Goal: Navigation & Orientation: Find specific page/section

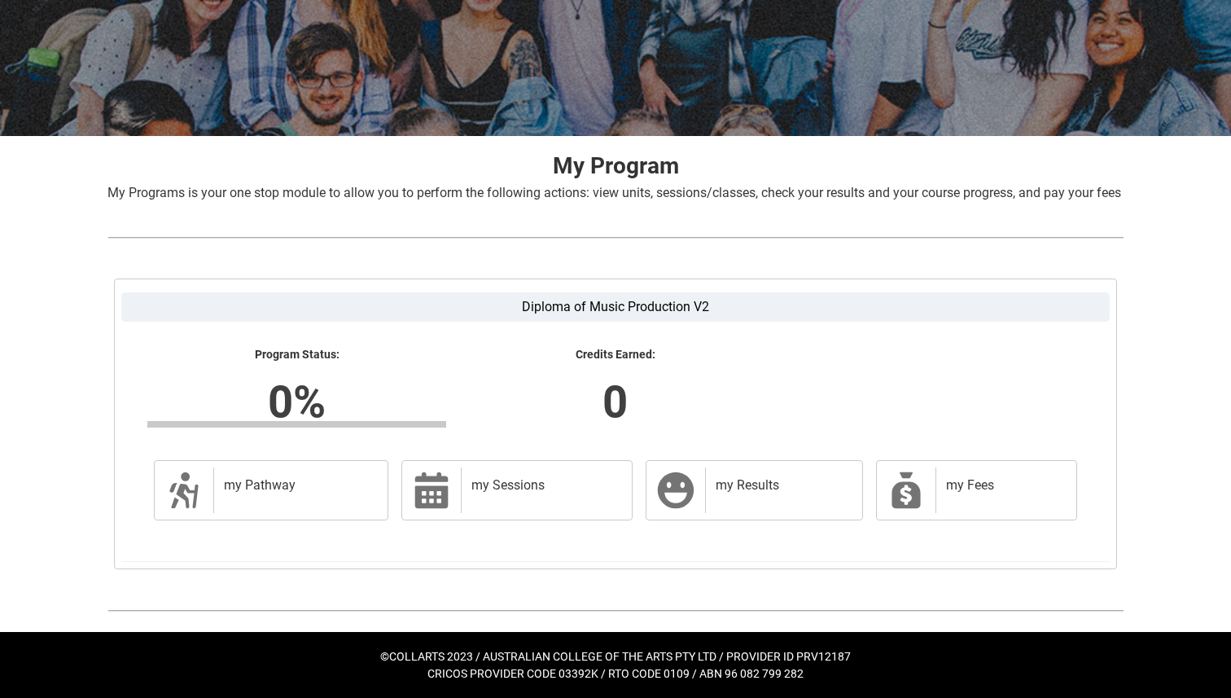
scroll to position [209, 0]
click at [317, 493] on h2 "my Pathway" at bounding box center [297, 485] width 147 height 16
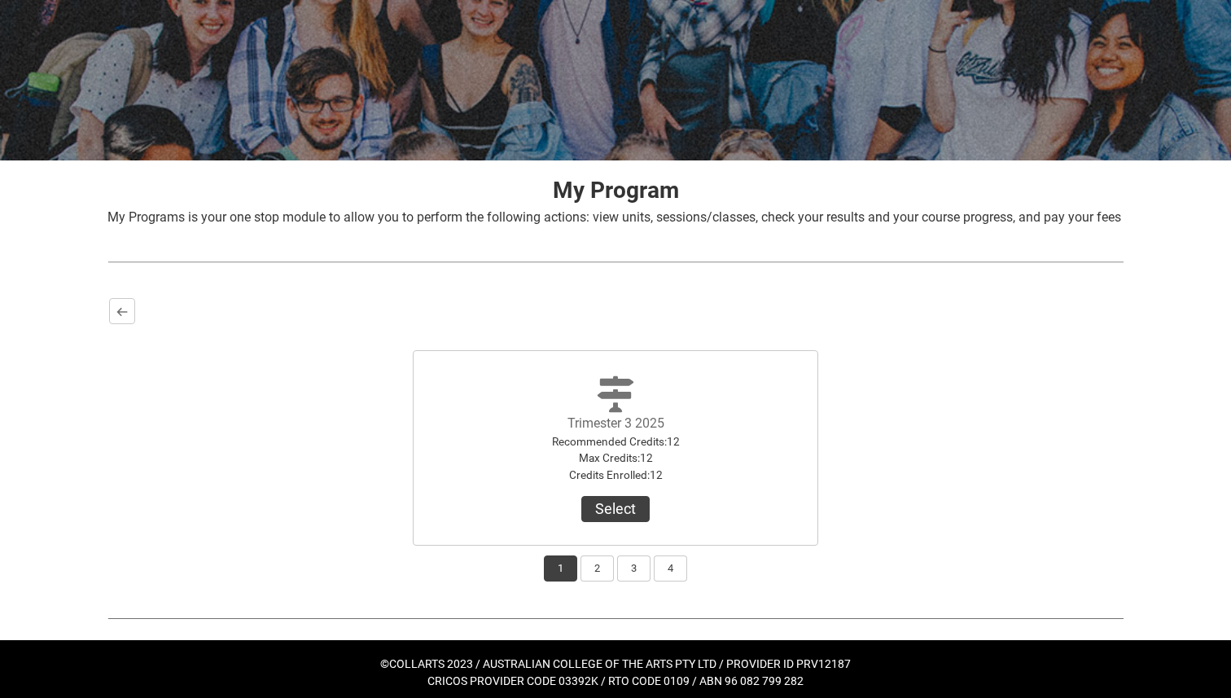
scroll to position [167, 0]
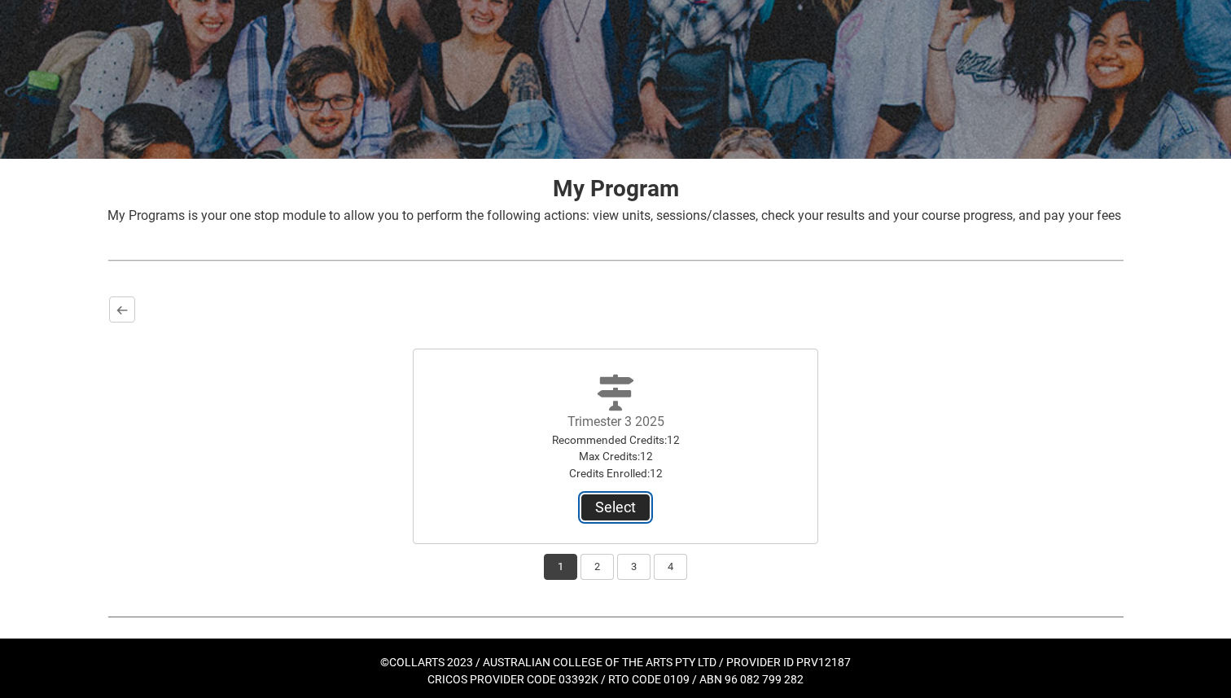
click at [616, 520] on button "Select" at bounding box center [615, 507] width 68 height 26
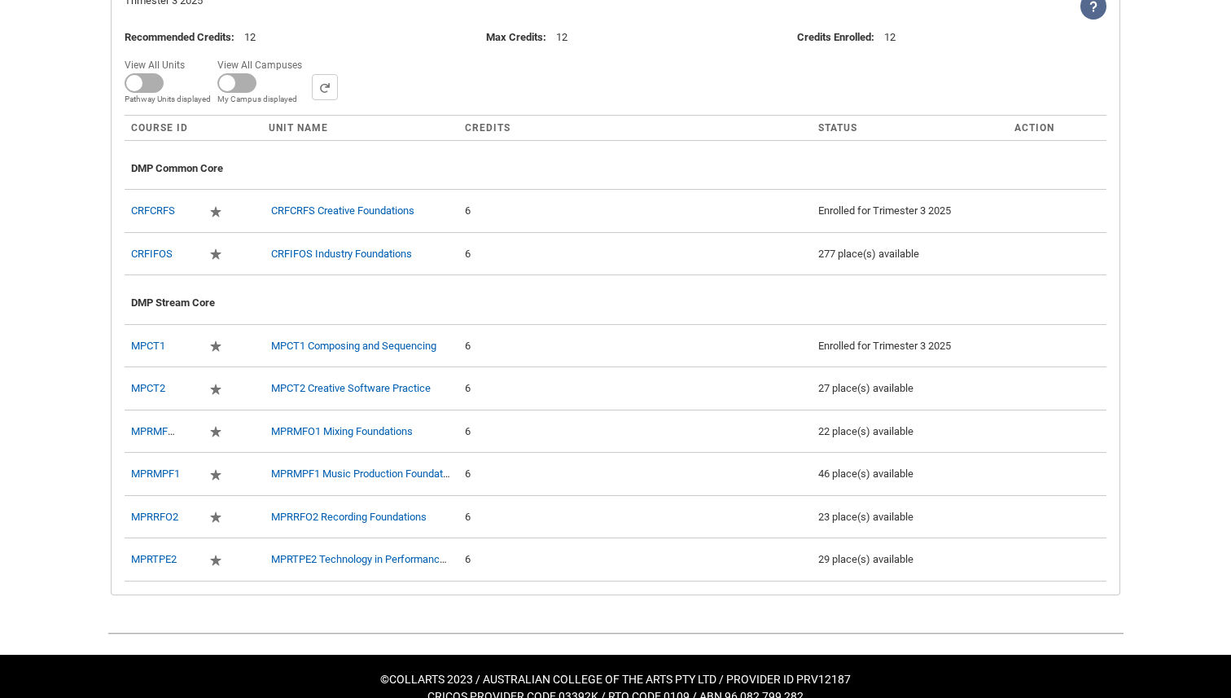
scroll to position [545, 0]
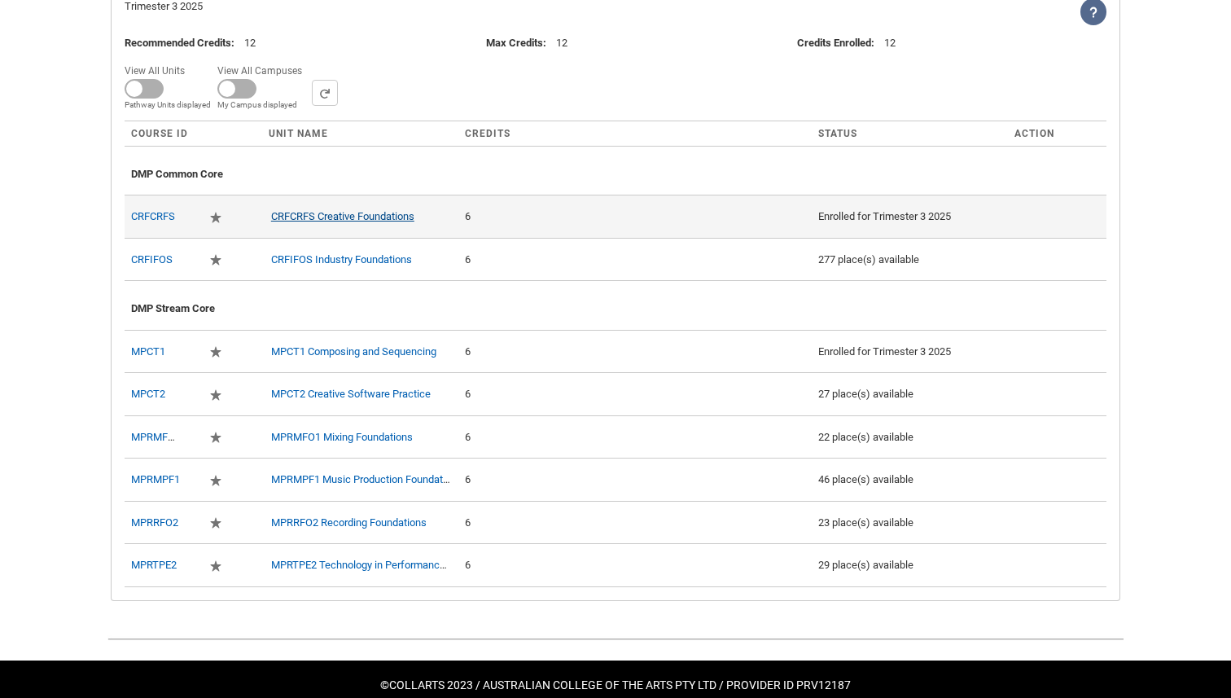
click at [369, 222] on link "CRFCRFS Creative Foundations" at bounding box center [342, 216] width 143 height 12
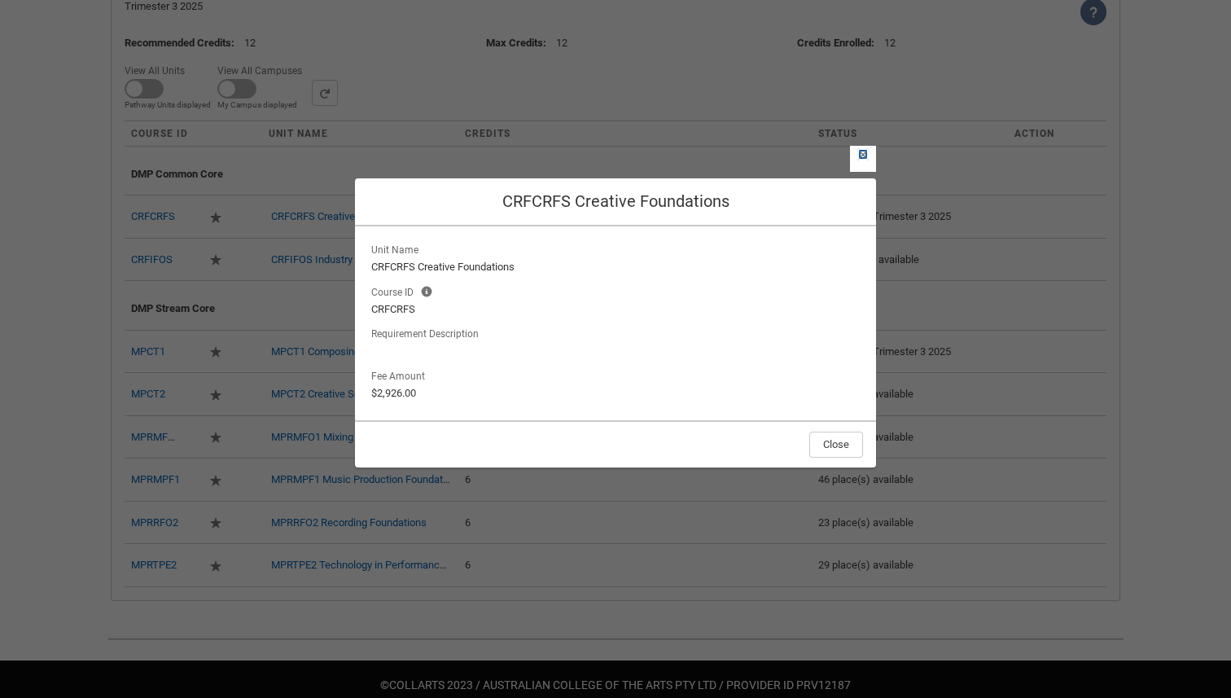
click at [861, 158] on lightning-primitive-icon "button" at bounding box center [862, 154] width 11 height 12
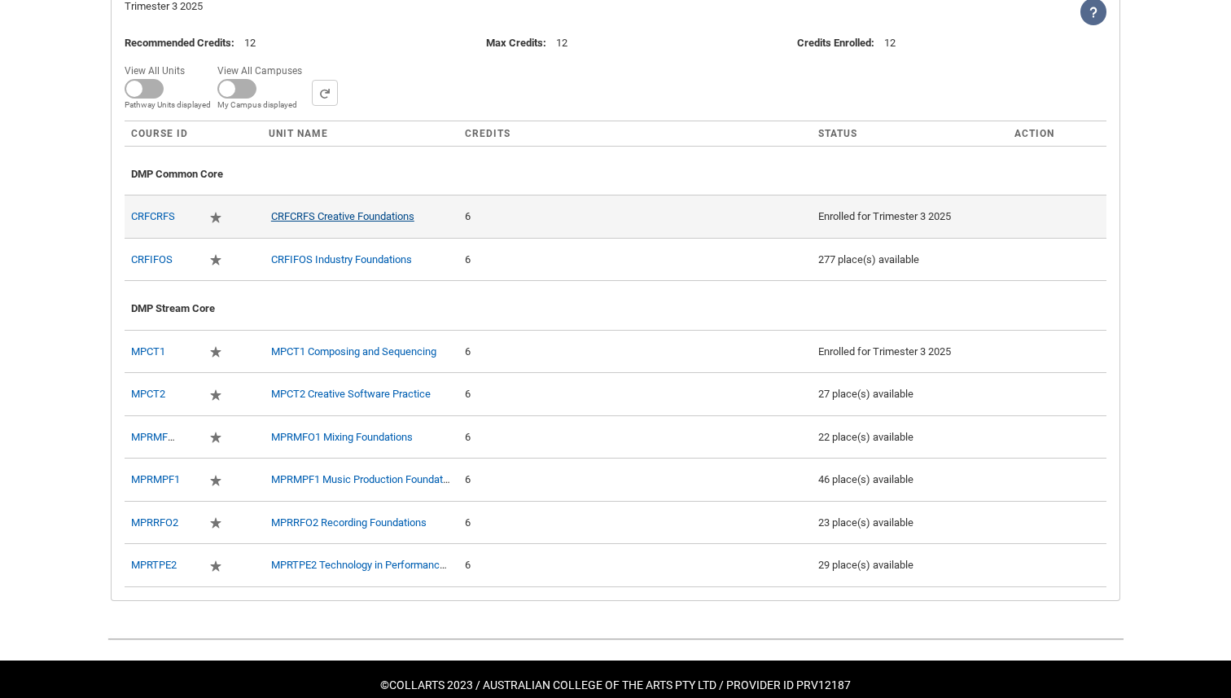
click at [377, 222] on link "CRFCRFS Creative Foundations" at bounding box center [342, 216] width 143 height 12
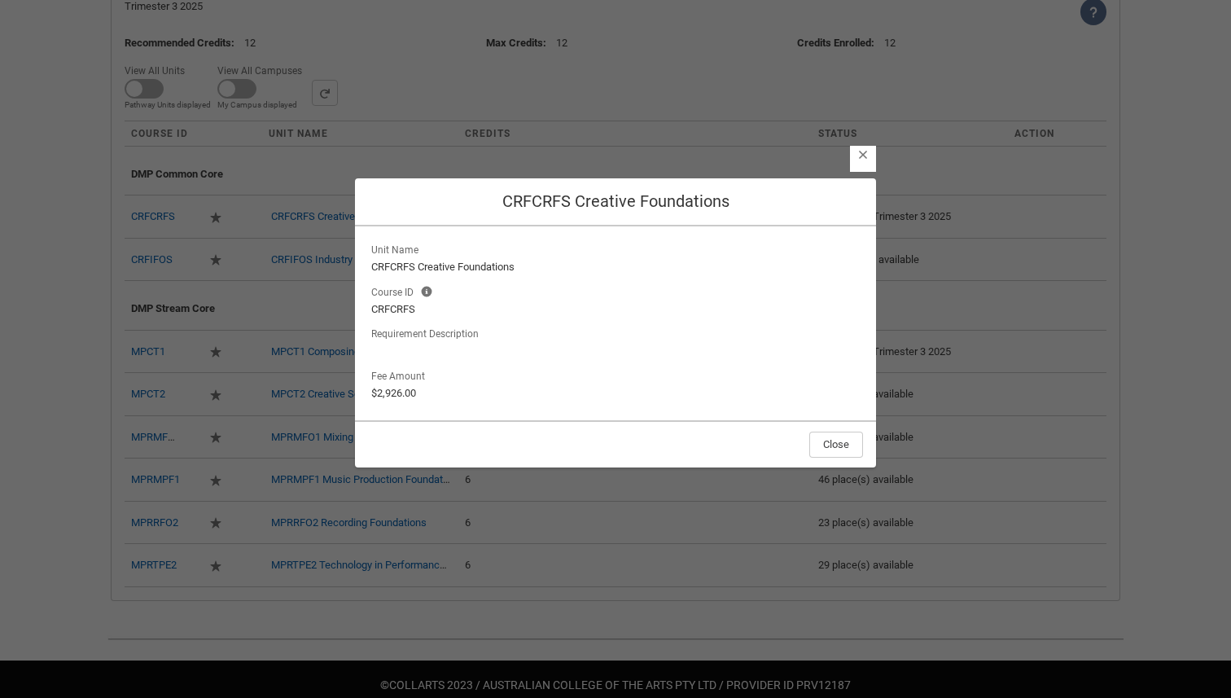
click at [270, 265] on section "Close CRFCRFS Creative Foundations Unit Name CRFCRFS Creative Foundations Cours…" at bounding box center [615, 336] width 1231 height 698
click at [845, 441] on button "Close" at bounding box center [836, 444] width 54 height 26
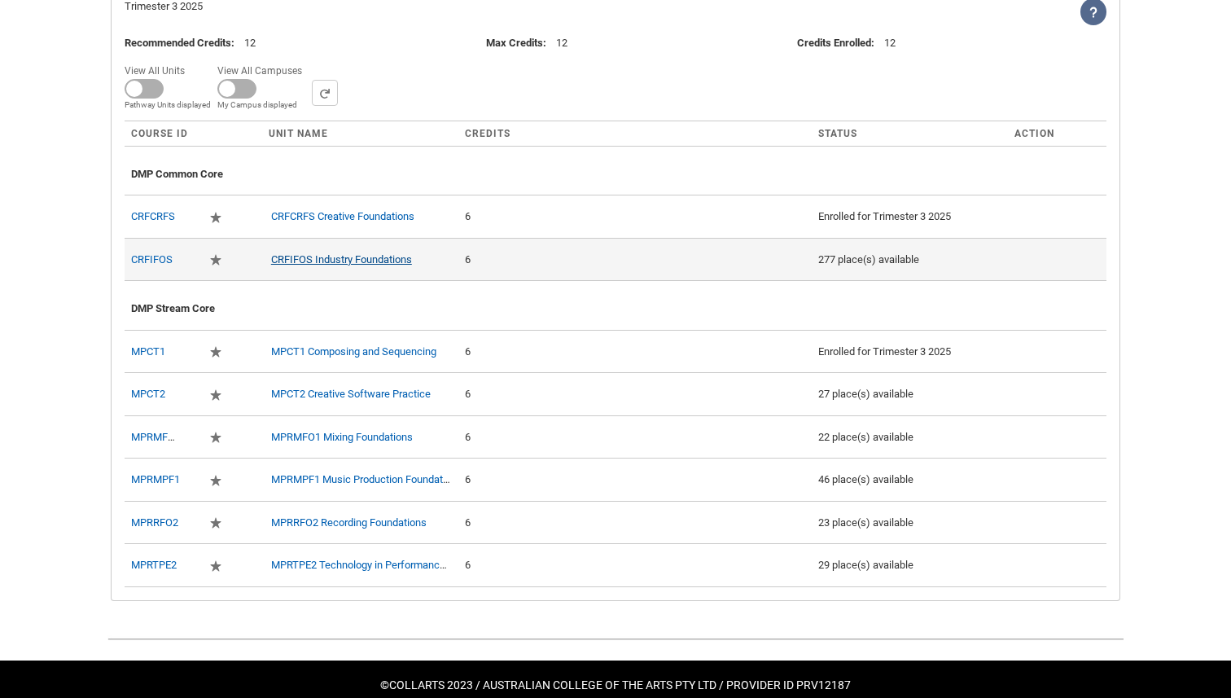
click at [345, 265] on link "CRFIFOS Industry Foundations" at bounding box center [341, 259] width 141 height 12
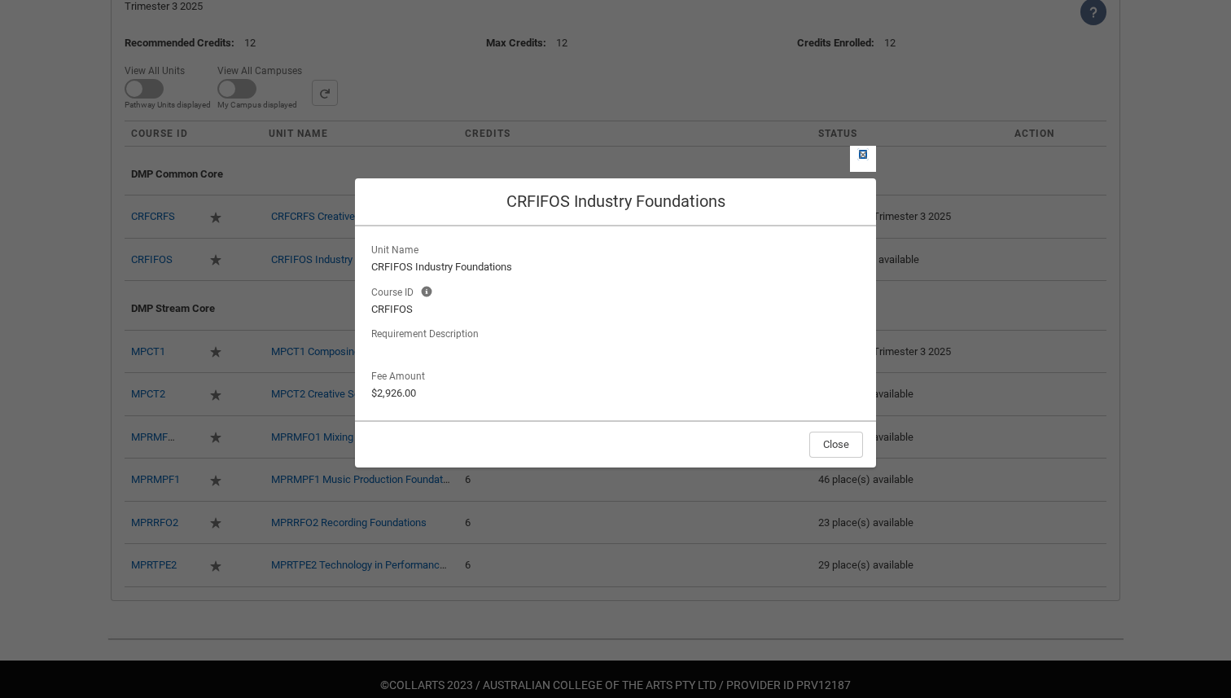
click at [865, 155] on lightning-primitive-icon "button" at bounding box center [862, 154] width 11 height 12
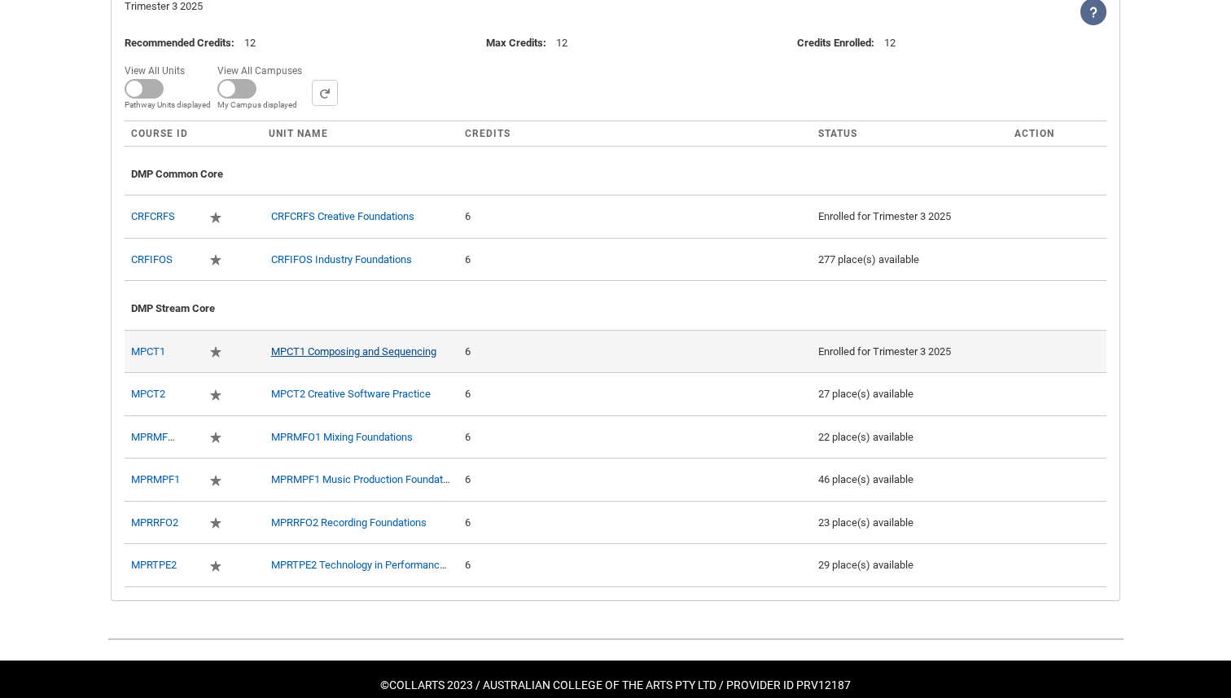
click at [341, 357] on link "MPCT1 Composing and Sequencing" at bounding box center [353, 351] width 165 height 12
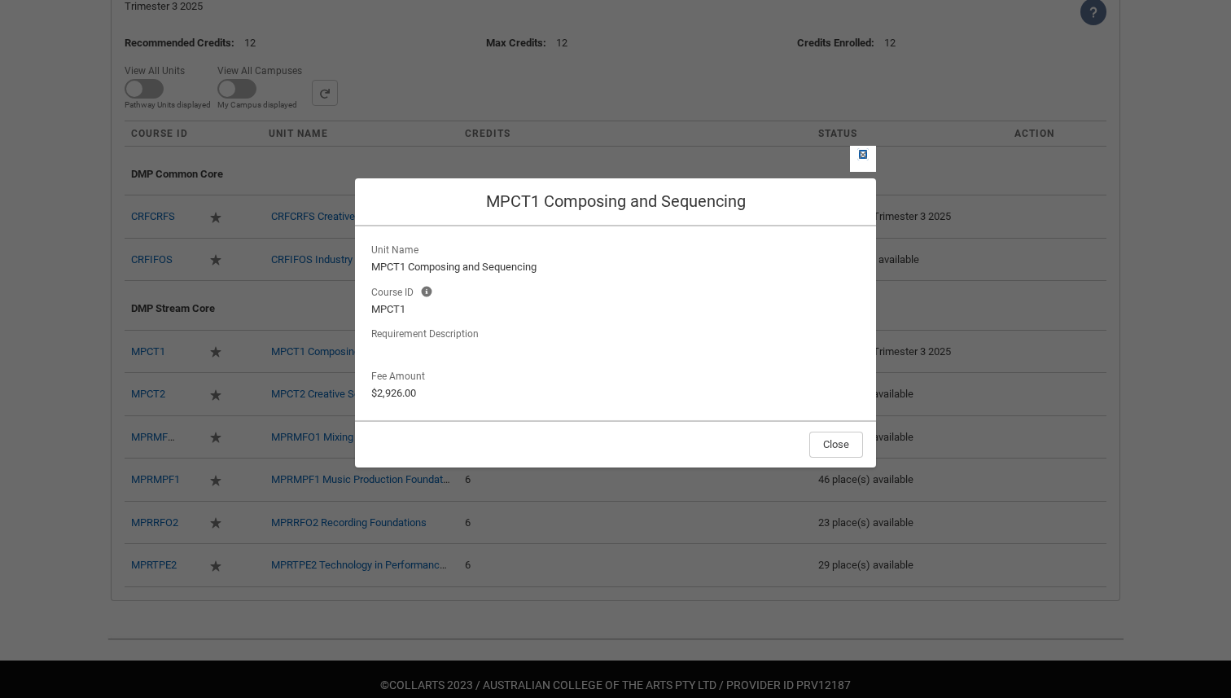
click at [865, 154] on lightning-primitive-icon "button" at bounding box center [862, 154] width 11 height 12
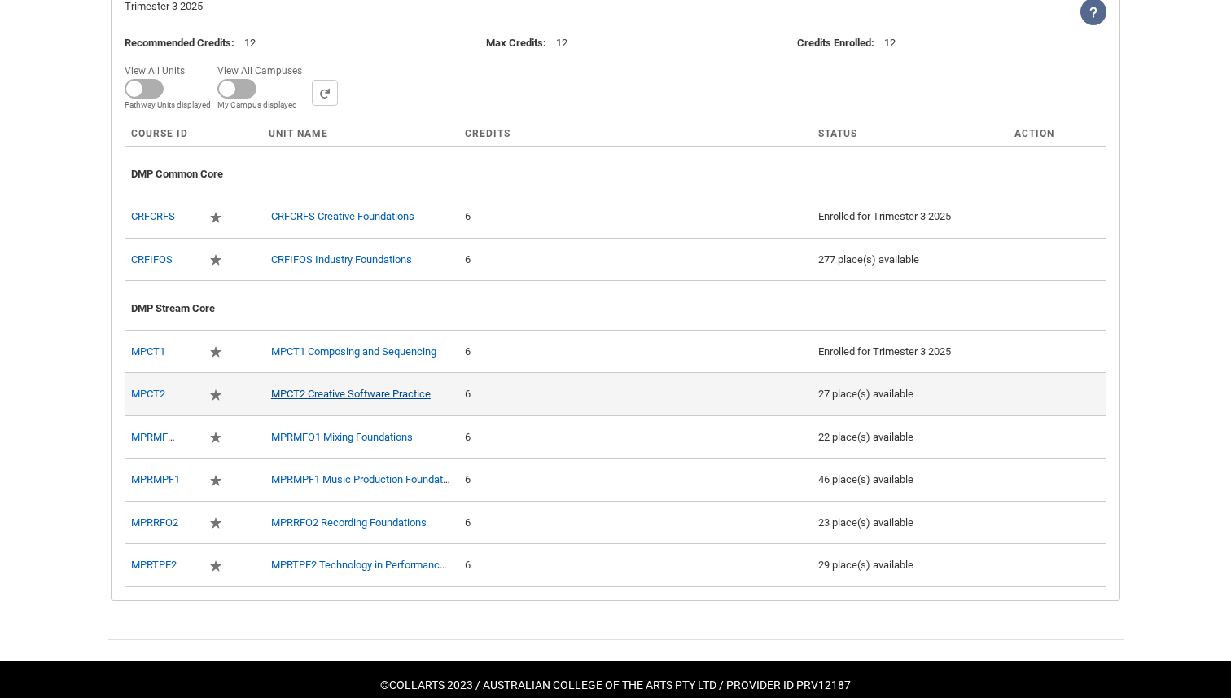
click at [346, 400] on link "MPCT2 Creative Software Practice" at bounding box center [351, 394] width 160 height 12
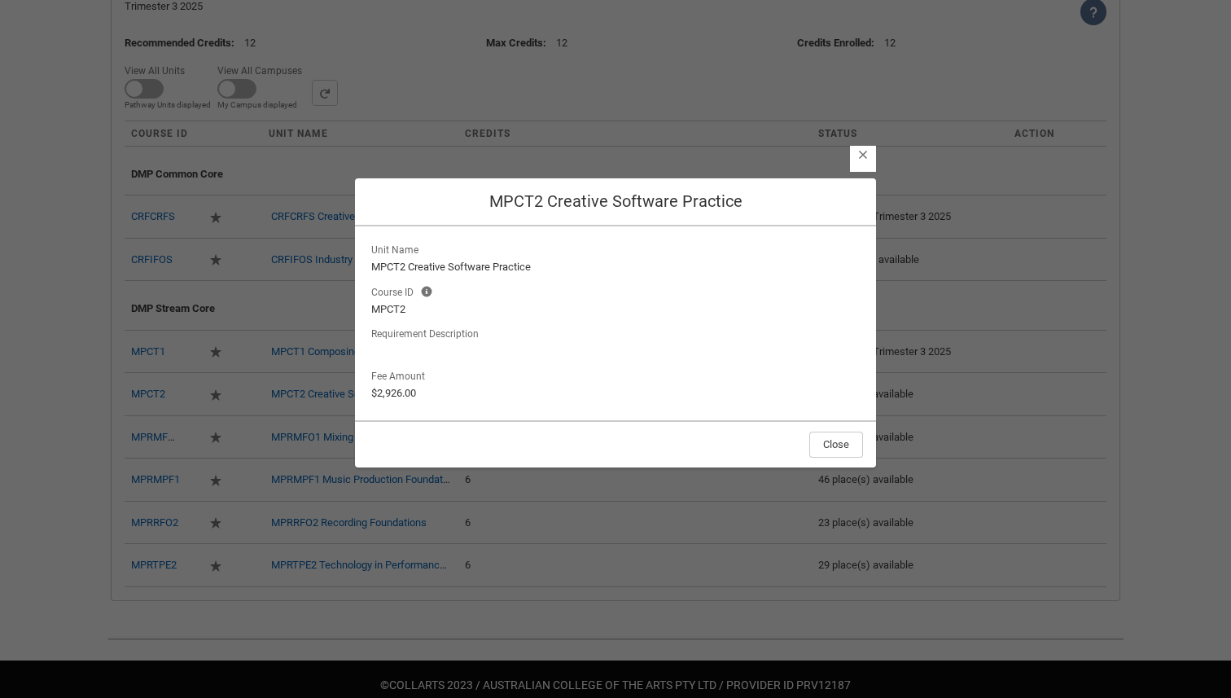
click at [864, 163] on lightning-button-icon "Close" at bounding box center [863, 159] width 26 height 26
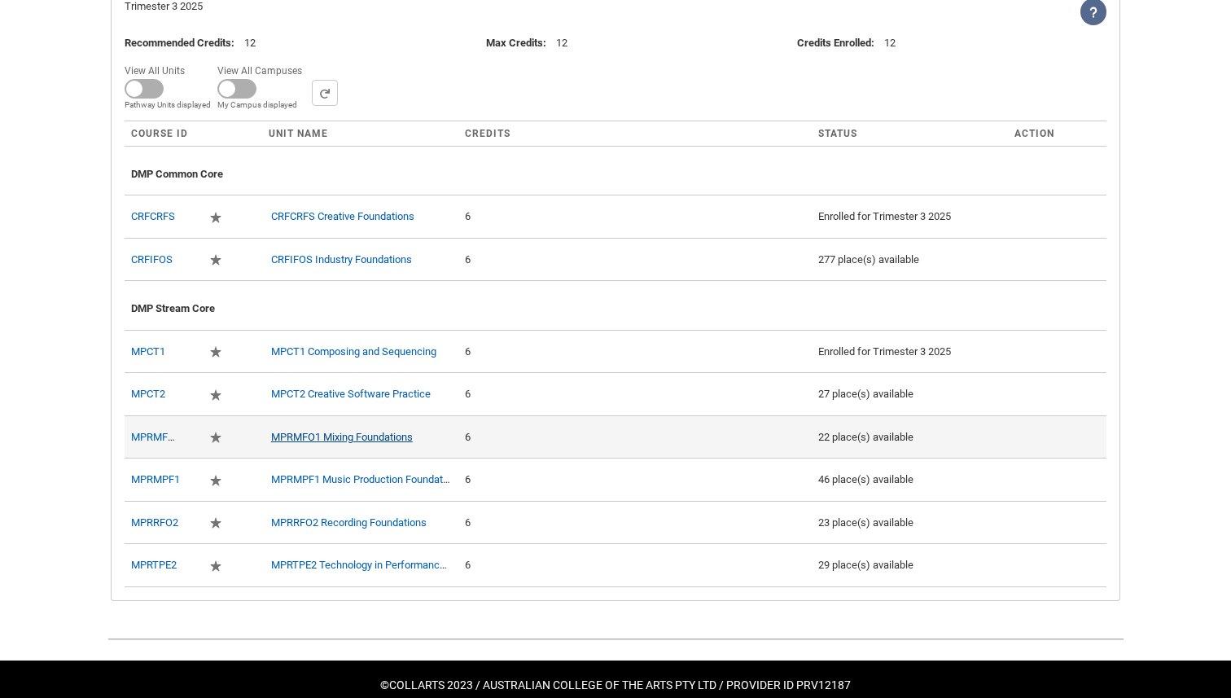
click at [324, 443] on link "MPRMFO1 Mixing Foundations" at bounding box center [342, 437] width 142 height 12
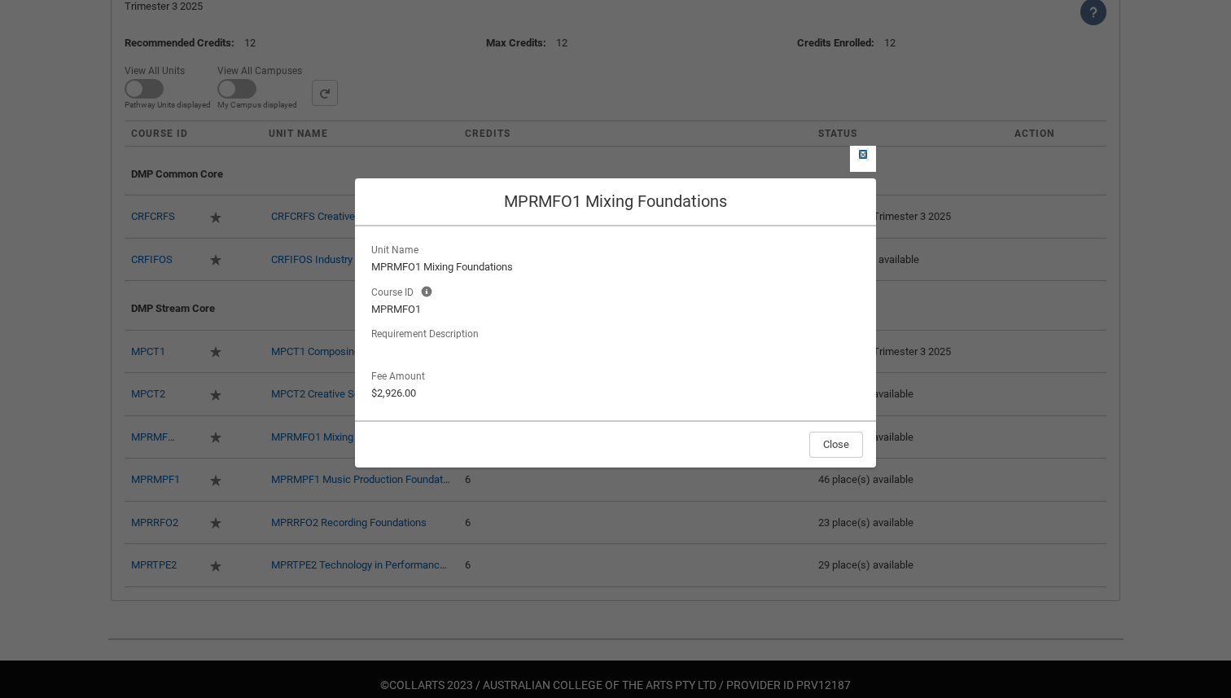
click at [861, 160] on lightning-primitive-icon "button" at bounding box center [862, 154] width 11 height 12
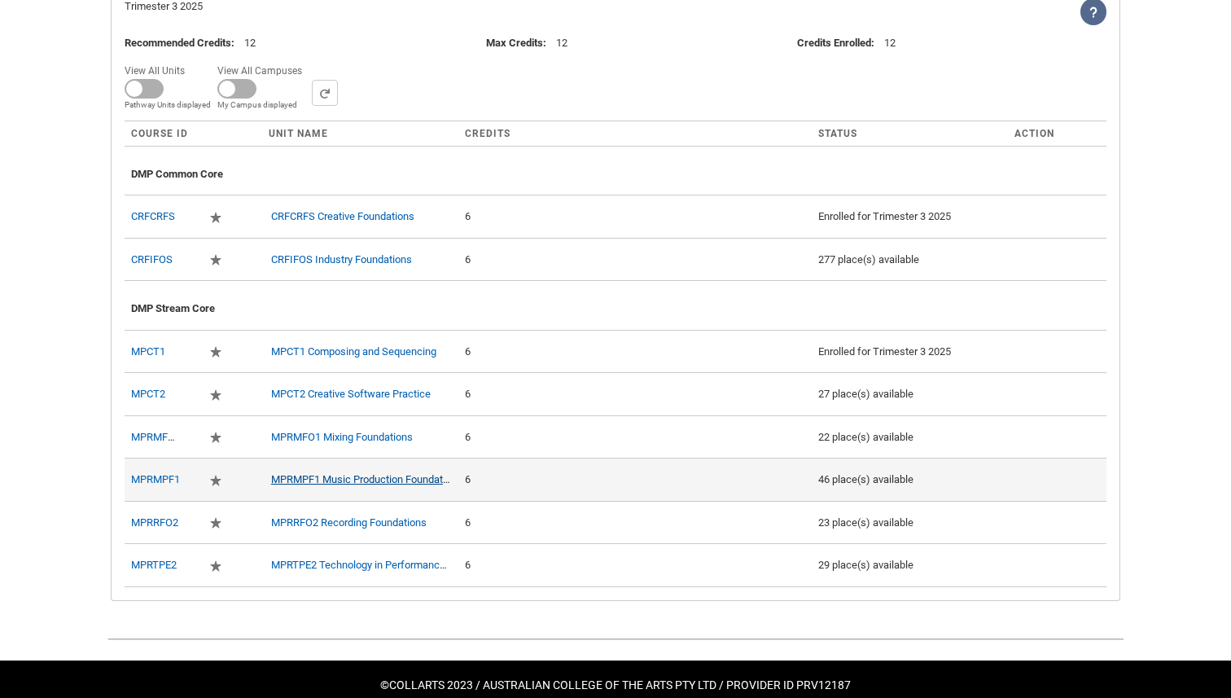
click at [304, 485] on link "MPRMPF1 Music Production Foundations" at bounding box center [366, 479] width 191 height 12
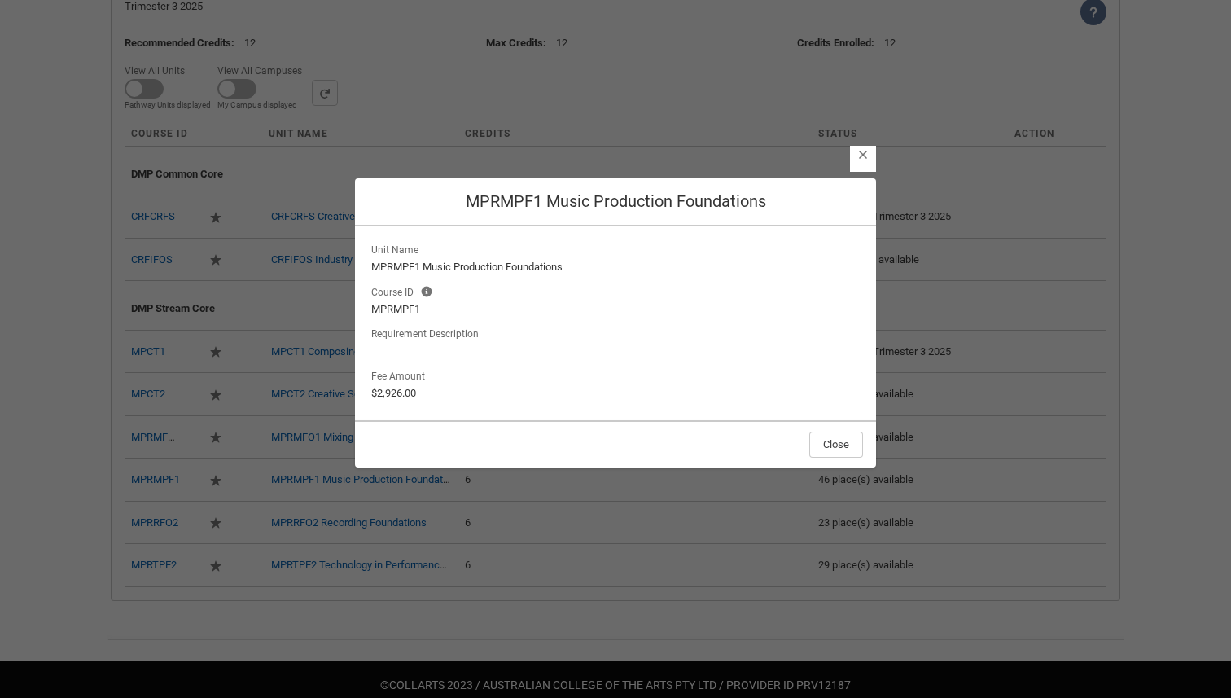
click at [857, 166] on lightning-button-icon "Close" at bounding box center [863, 159] width 26 height 26
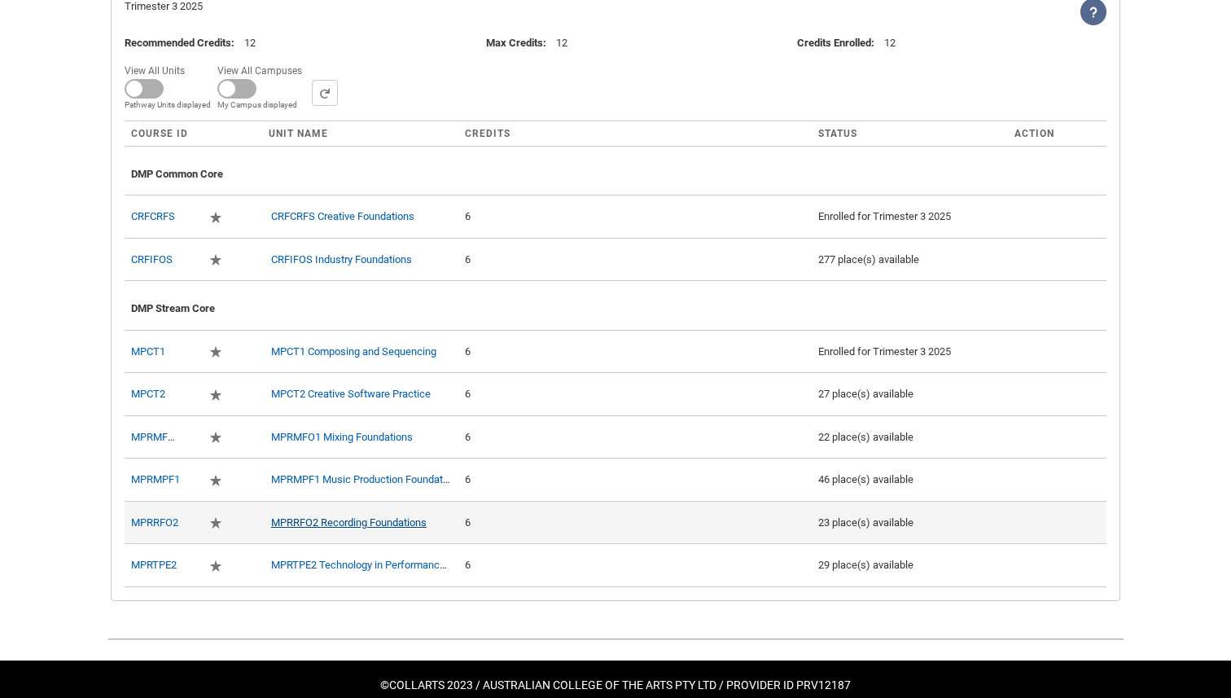
click at [323, 528] on link "MPRRFO2 Recording Foundations" at bounding box center [348, 522] width 155 height 12
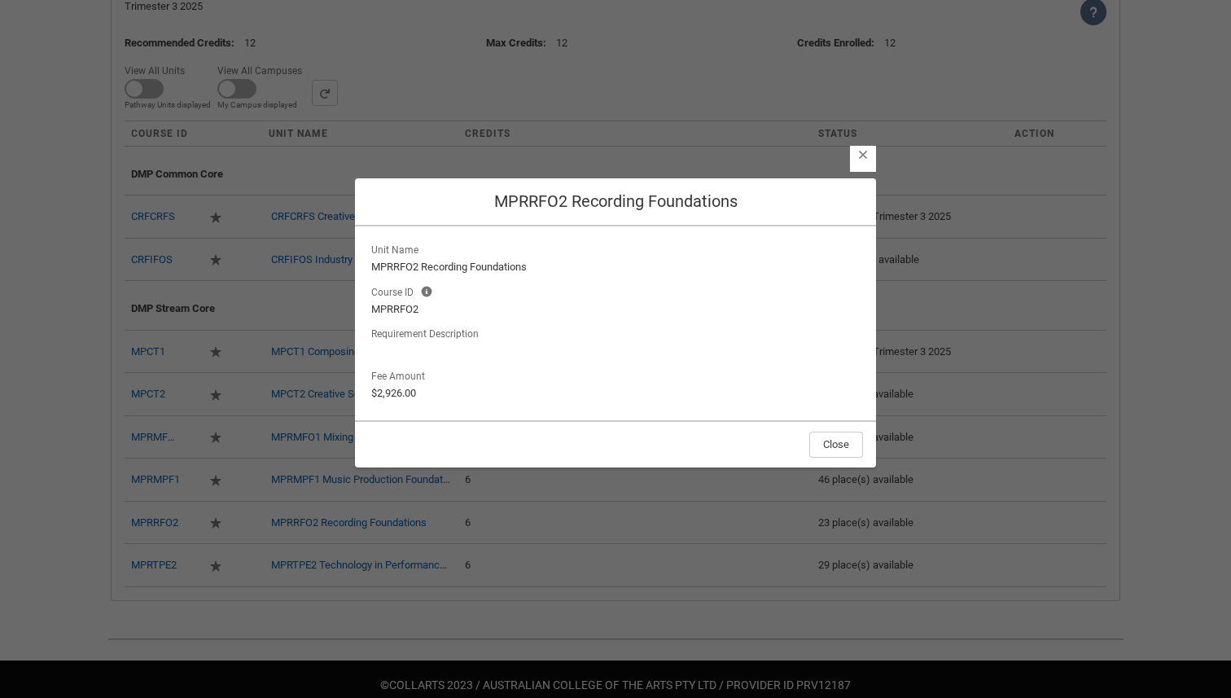
click at [861, 167] on lightning-button-icon "Close" at bounding box center [863, 159] width 26 height 26
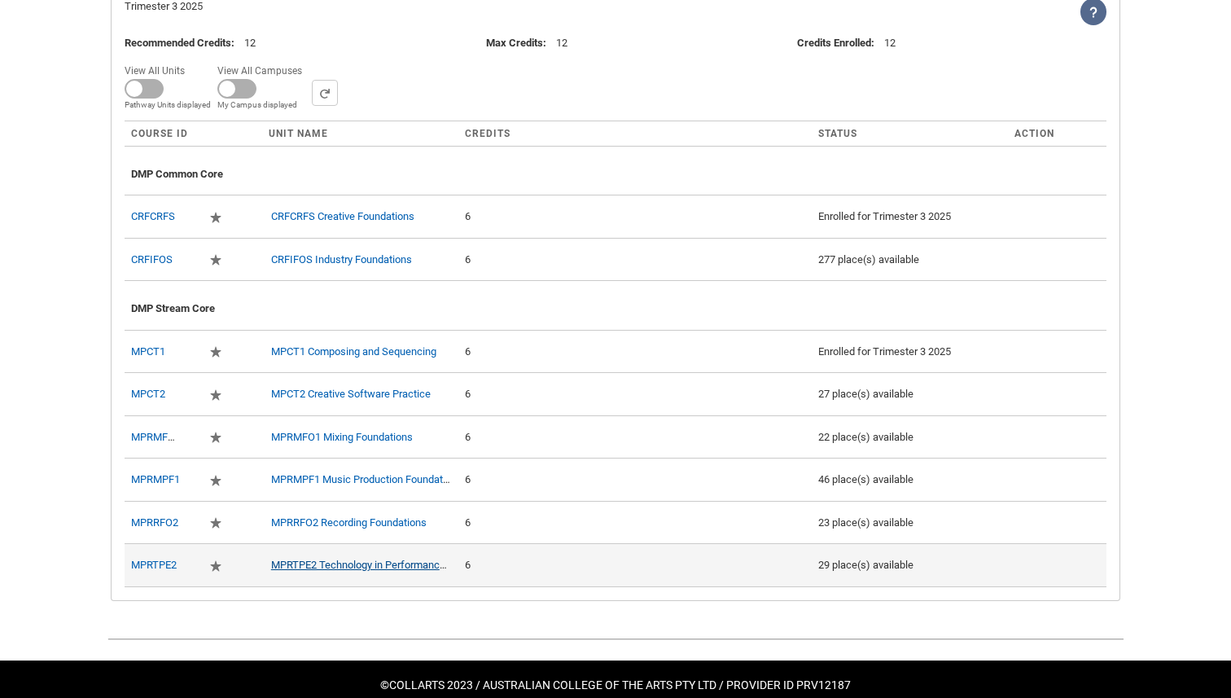
click at [337, 571] on link "MPRTPE2 Technology in Performance 1" at bounding box center [362, 564] width 182 height 12
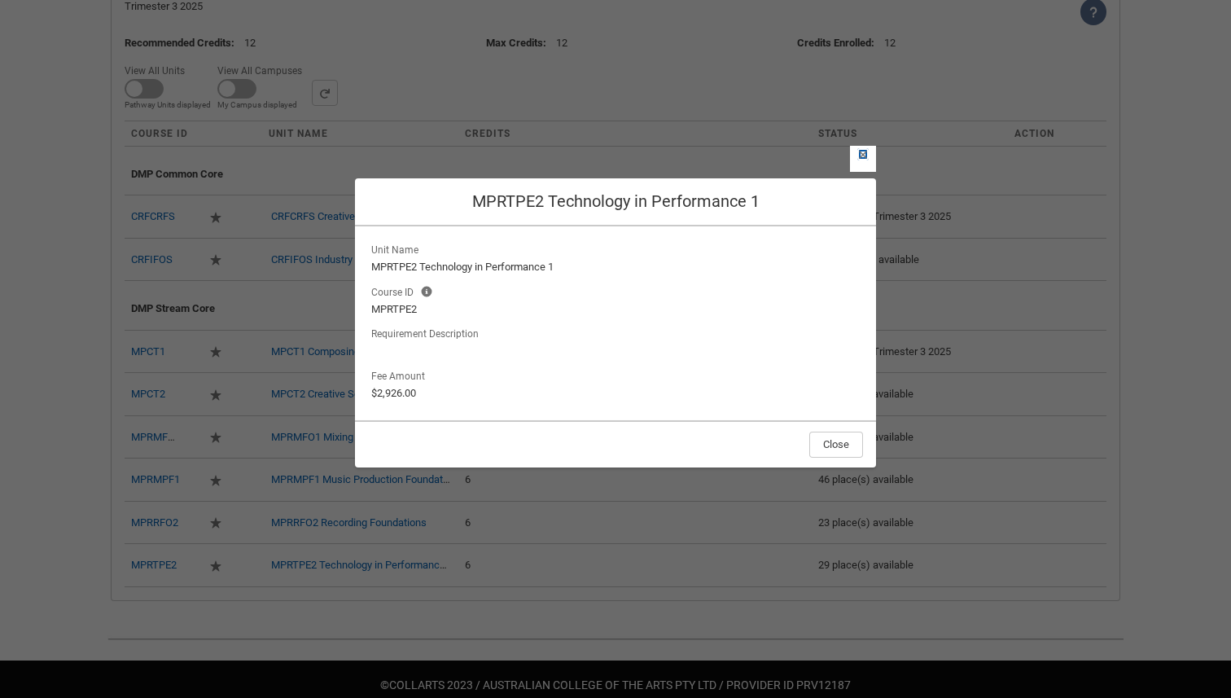
click at [857, 160] on lightning-primitive-icon "button" at bounding box center [862, 154] width 11 height 12
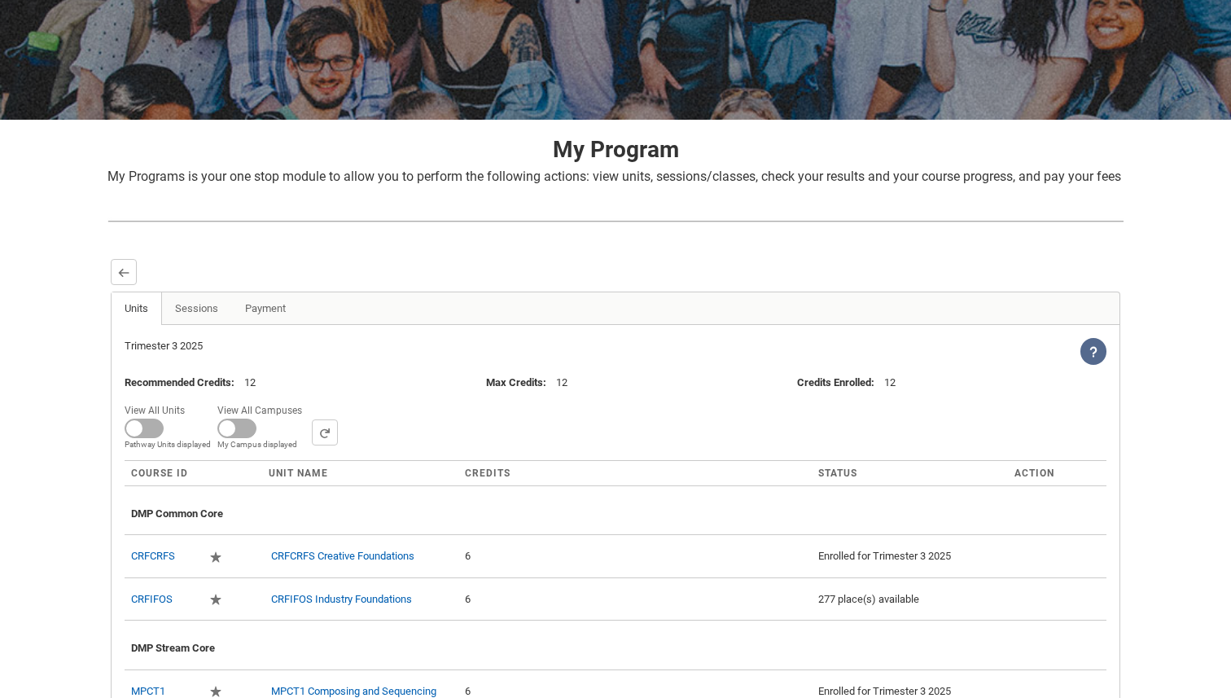
scroll to position [220, 0]
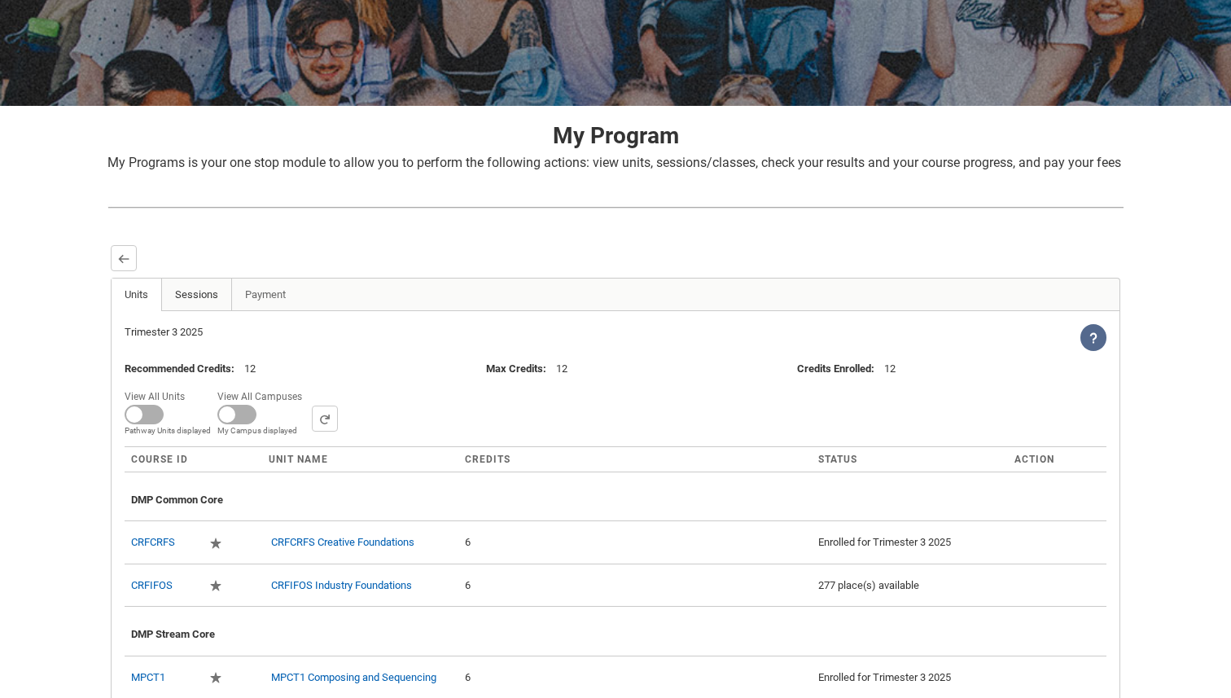
click at [202, 311] on link "Sessions" at bounding box center [196, 294] width 71 height 33
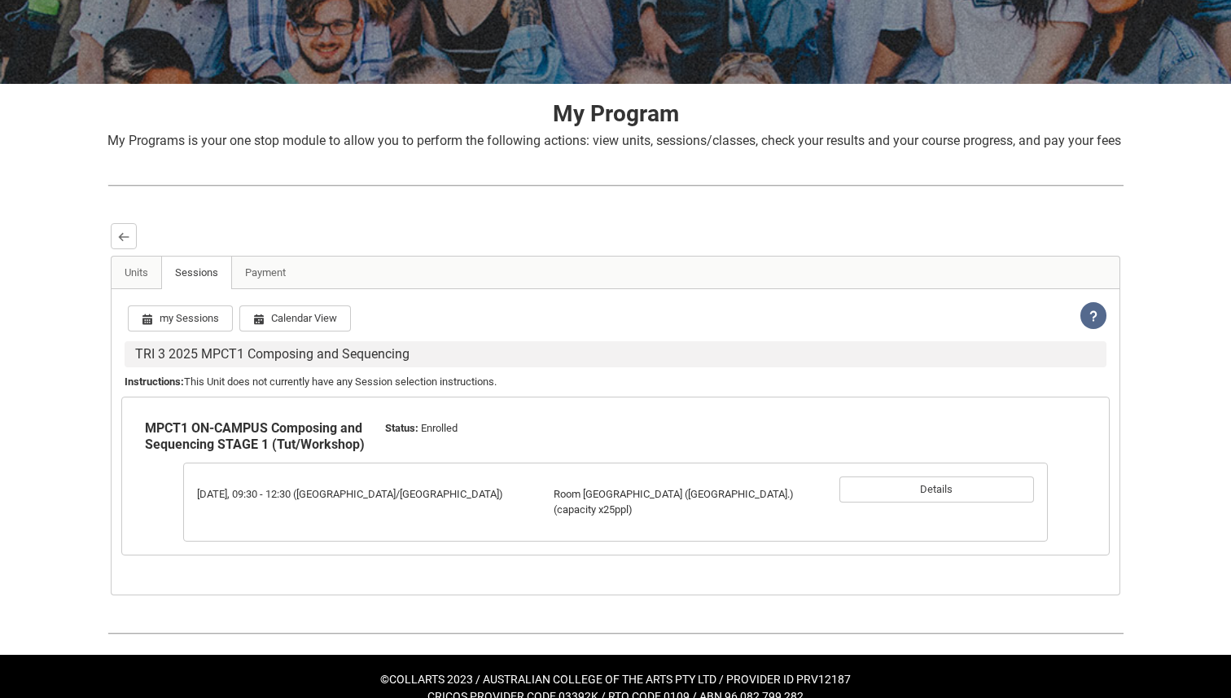
scroll to position [245, 0]
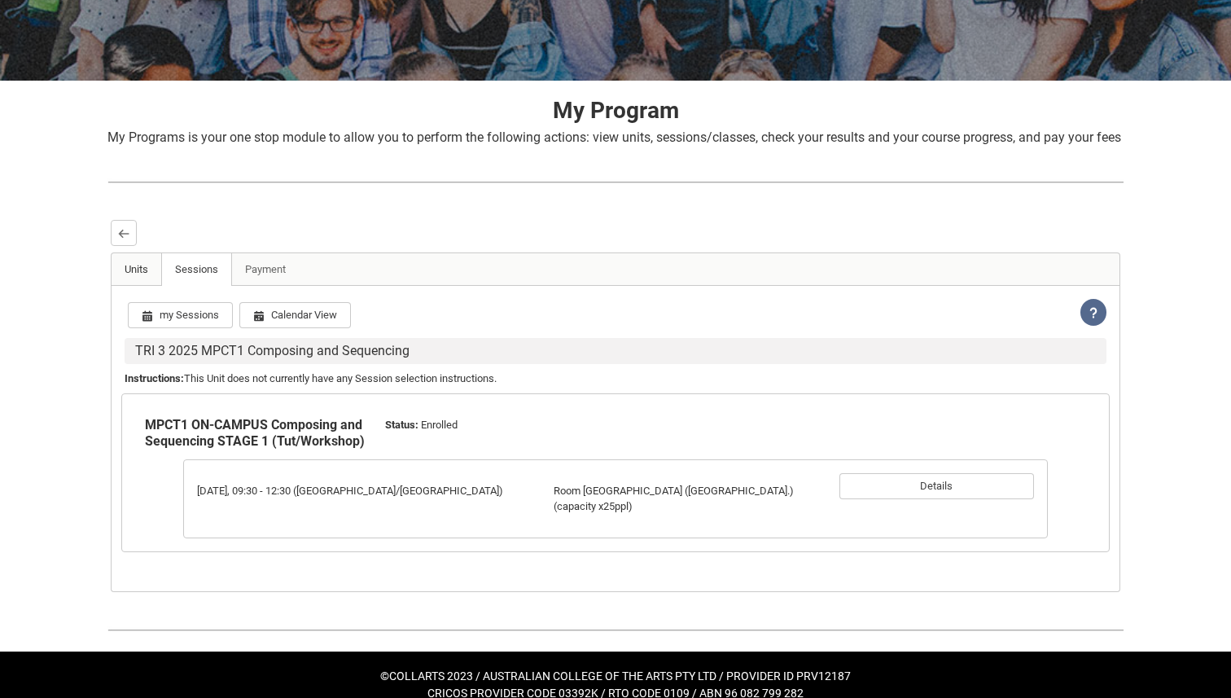
click at [147, 286] on link "Units" at bounding box center [137, 269] width 50 height 33
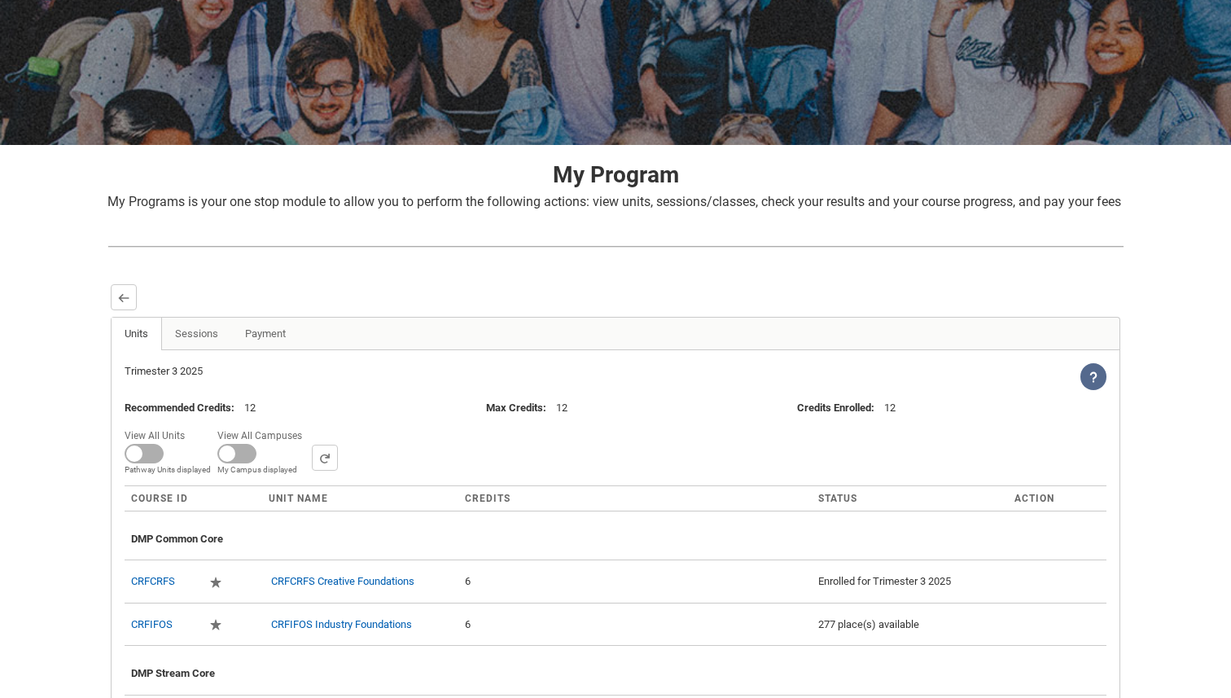
scroll to position [0, 0]
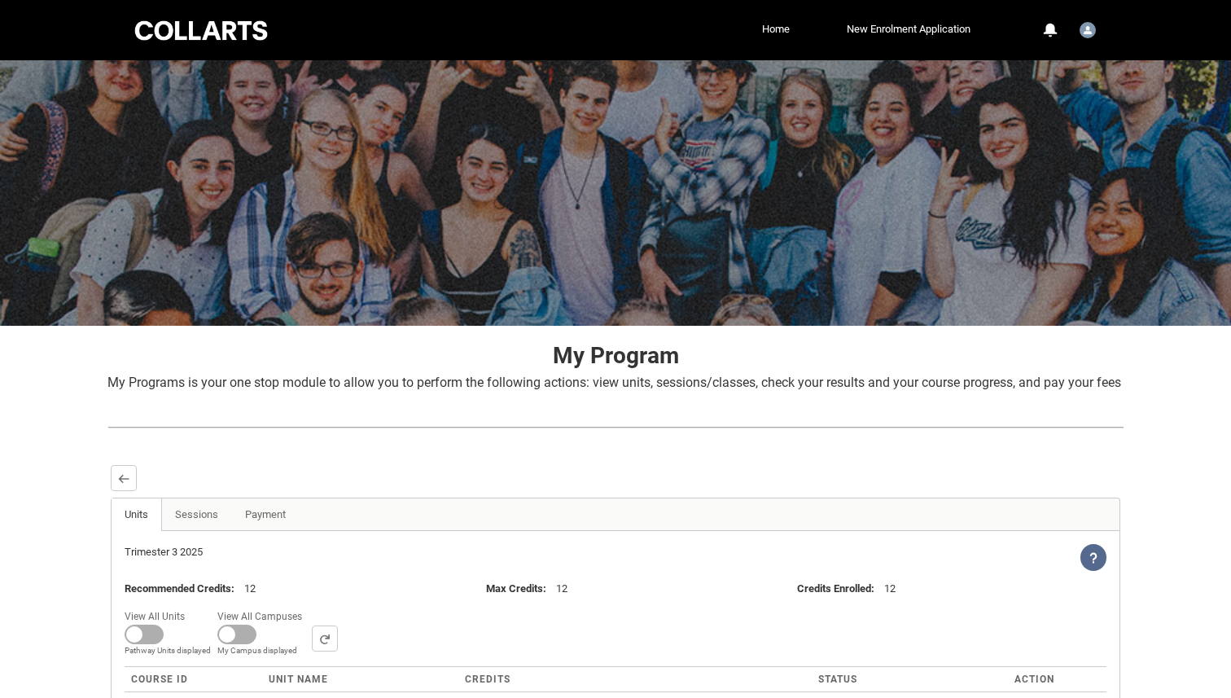
click at [209, 35] on div at bounding box center [201, 30] width 138 height 25
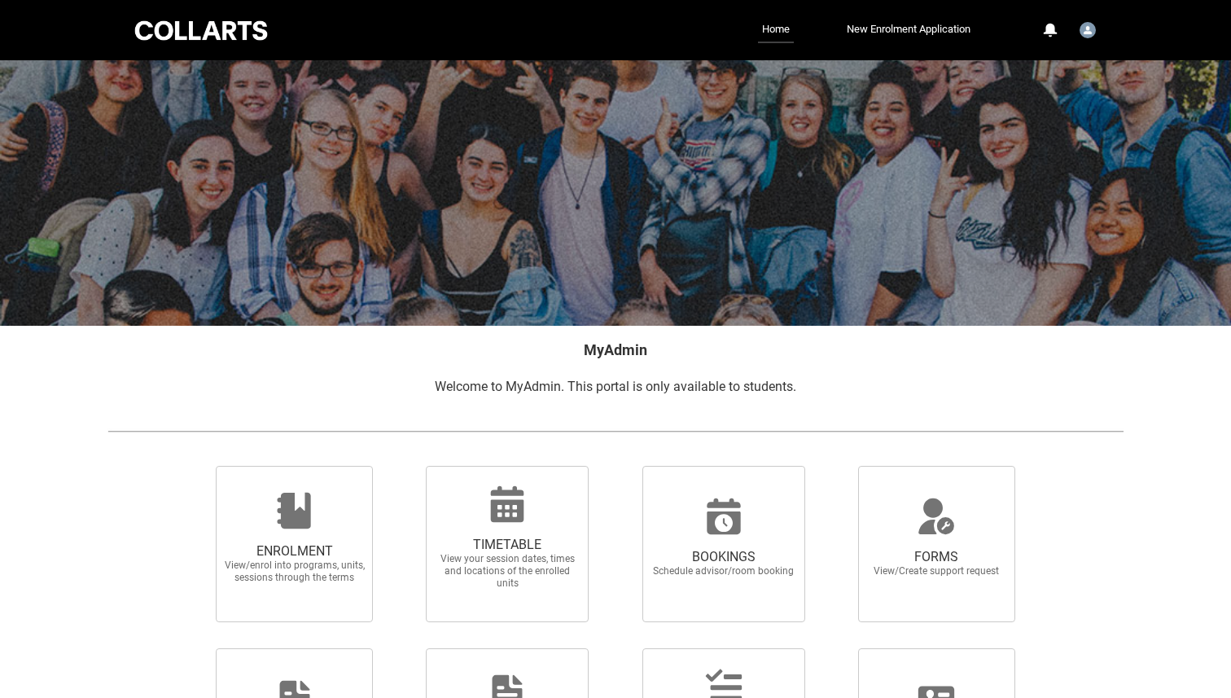
scroll to position [186, 0]
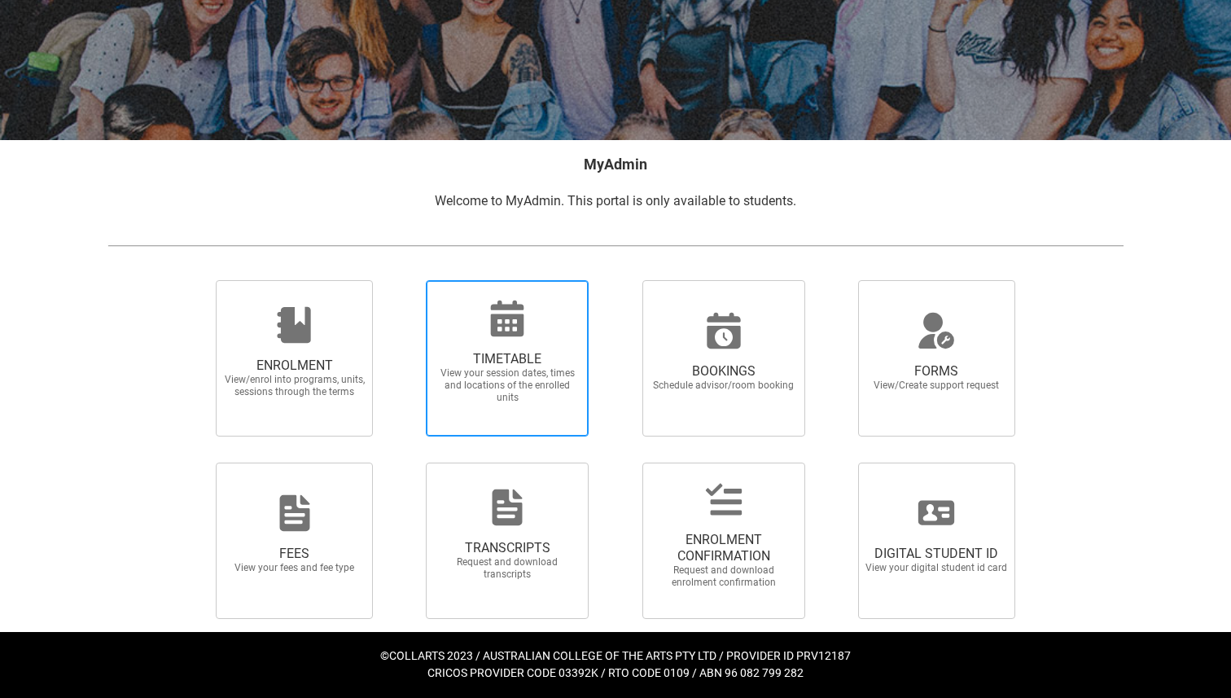
click at [504, 339] on span "TIMETABLE View your session dates, times and locations of the enrolled units" at bounding box center [507, 377] width 156 height 79
click at [405, 280] on input "TIMETABLE View your session dates, times and locations of the enrolled units" at bounding box center [405, 279] width 1 height 1
radio input "true"
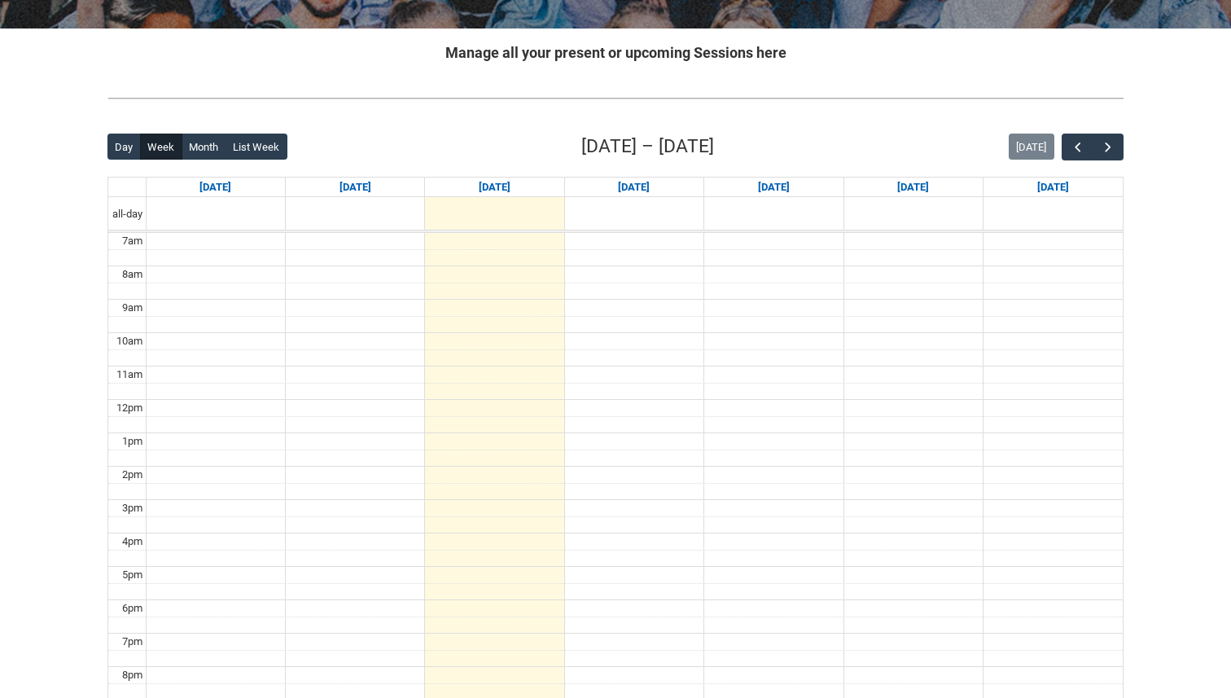
scroll to position [298, 0]
click at [198, 146] on button "Month" at bounding box center [204, 146] width 45 height 26
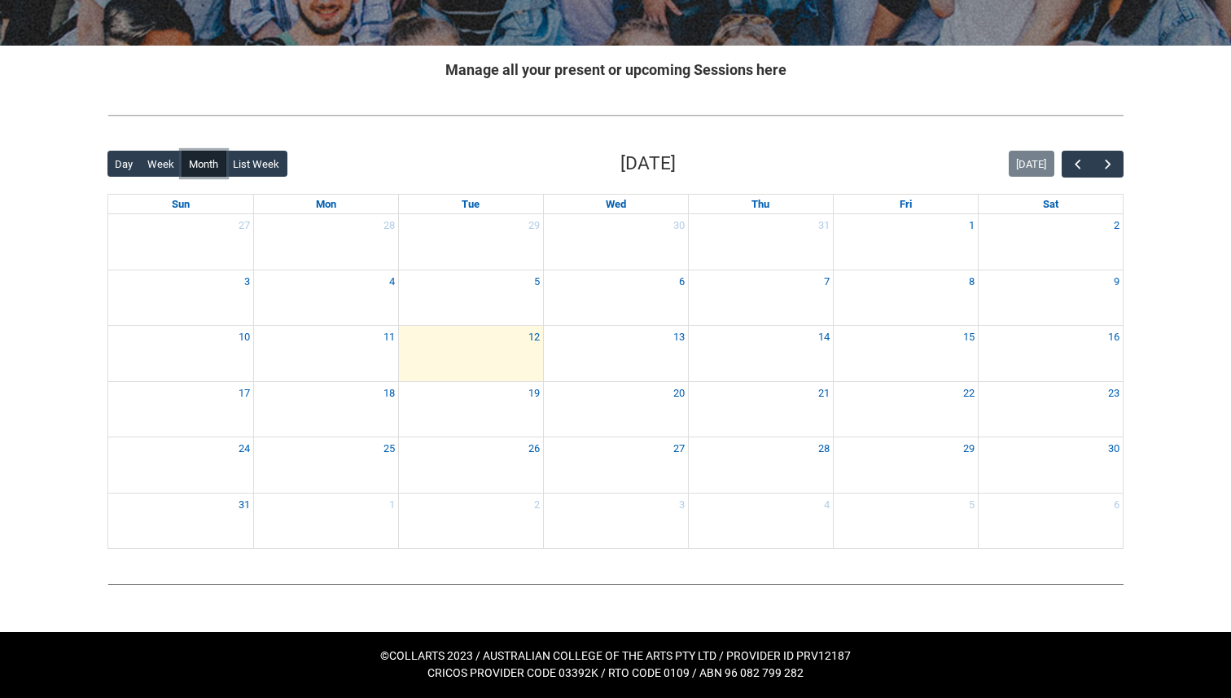
scroll to position [280, 0]
click at [1112, 160] on span "button" at bounding box center [1108, 164] width 16 height 16
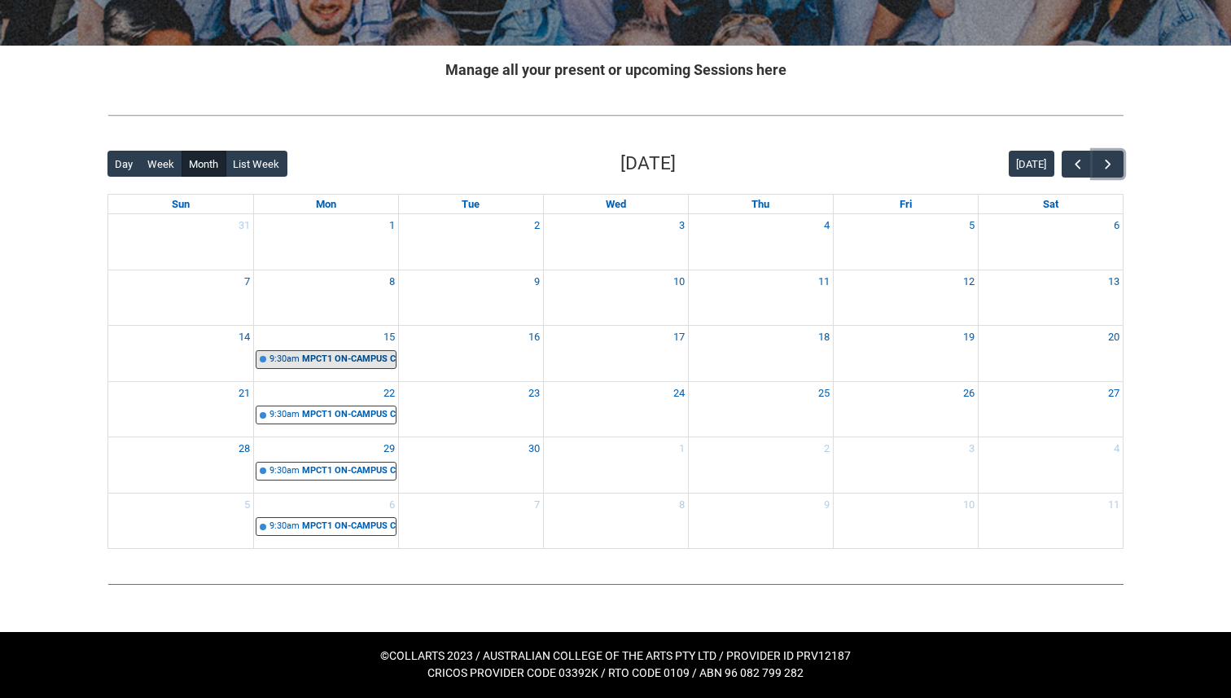
click at [308, 361] on div "MPCT1 ON-CAMPUS Composing and Sequencing STAGE 1 (Tut/Workshop) | Room [GEOGRAP…" at bounding box center [349, 360] width 94 height 14
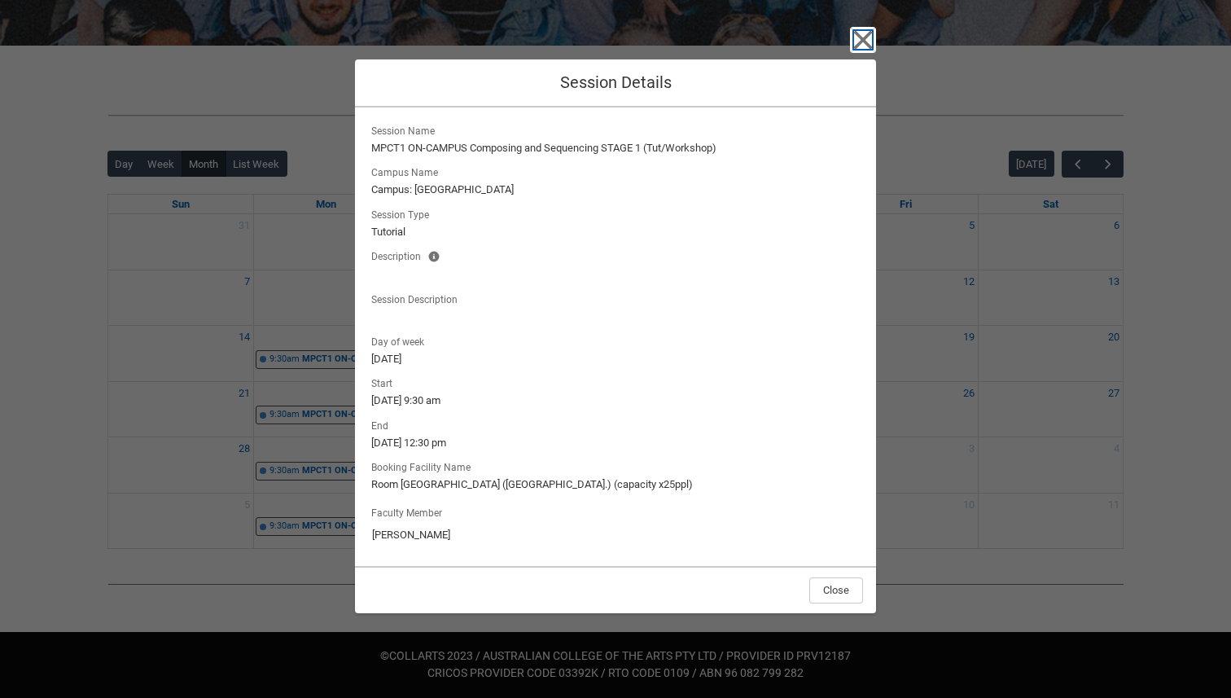
click at [861, 37] on icon "button" at bounding box center [863, 39] width 19 height 19
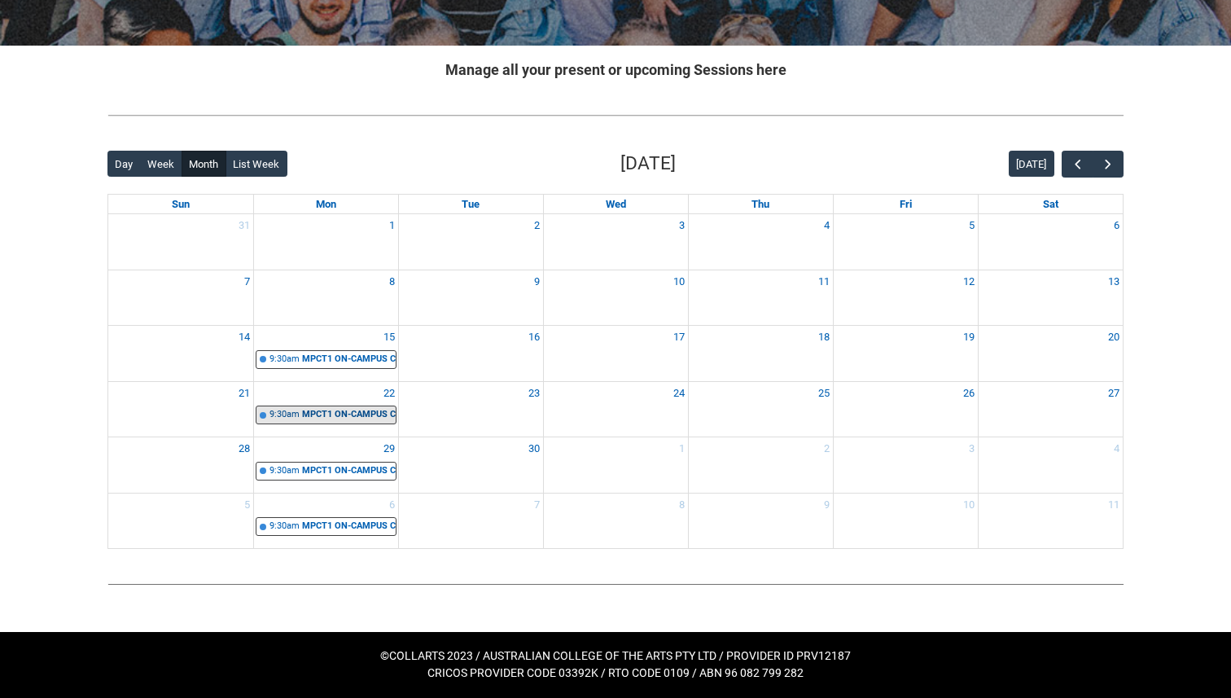
click at [322, 418] on div "MPCT1 ON-CAMPUS Composing and Sequencing STAGE 1 (Tut/Workshop) | Room [GEOGRAP…" at bounding box center [349, 415] width 94 height 14
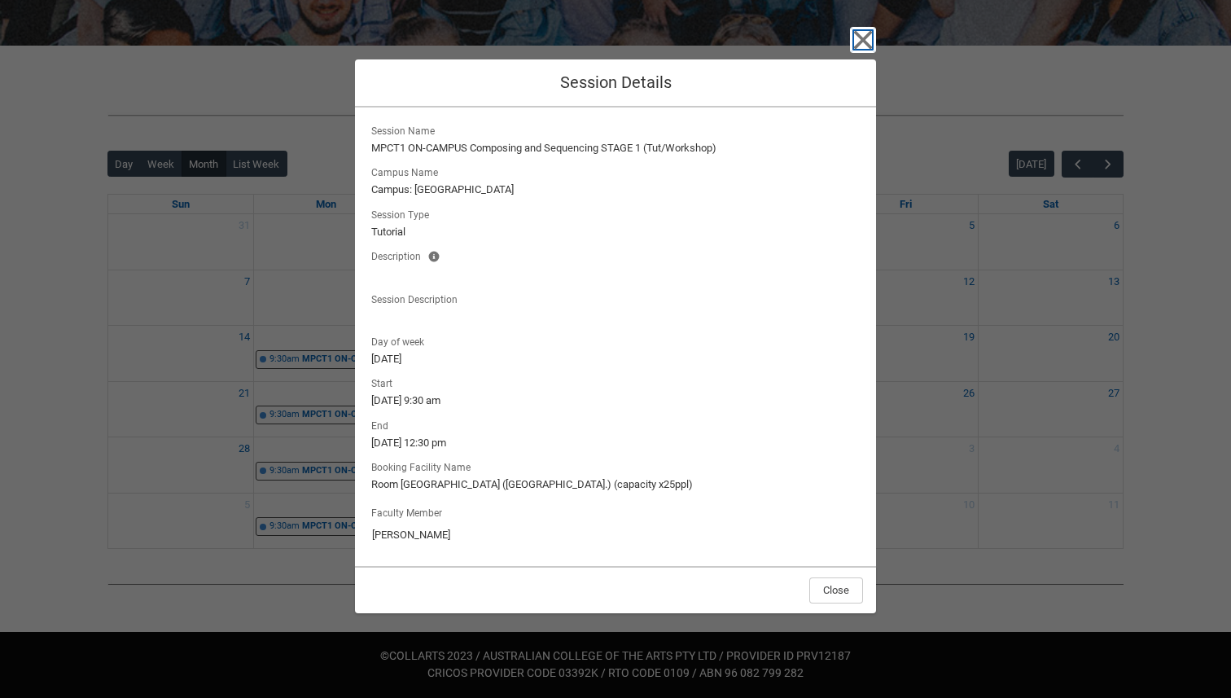
click at [867, 32] on icon "button" at bounding box center [863, 40] width 26 height 26
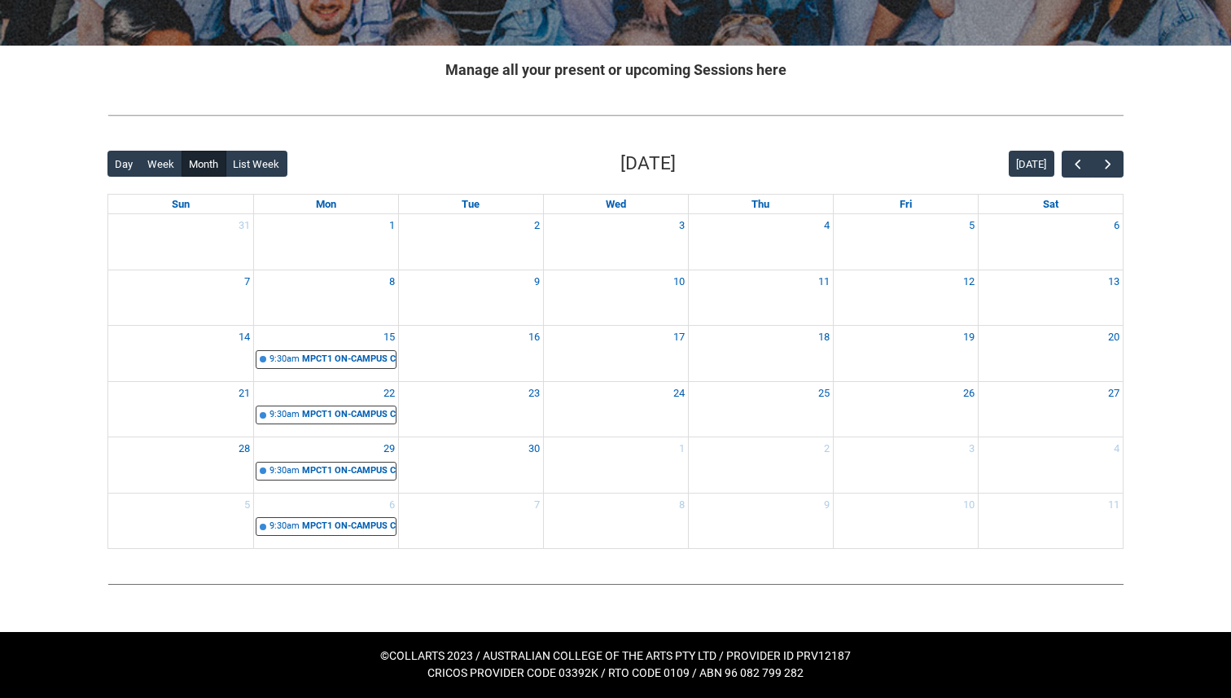
scroll to position [0, 0]
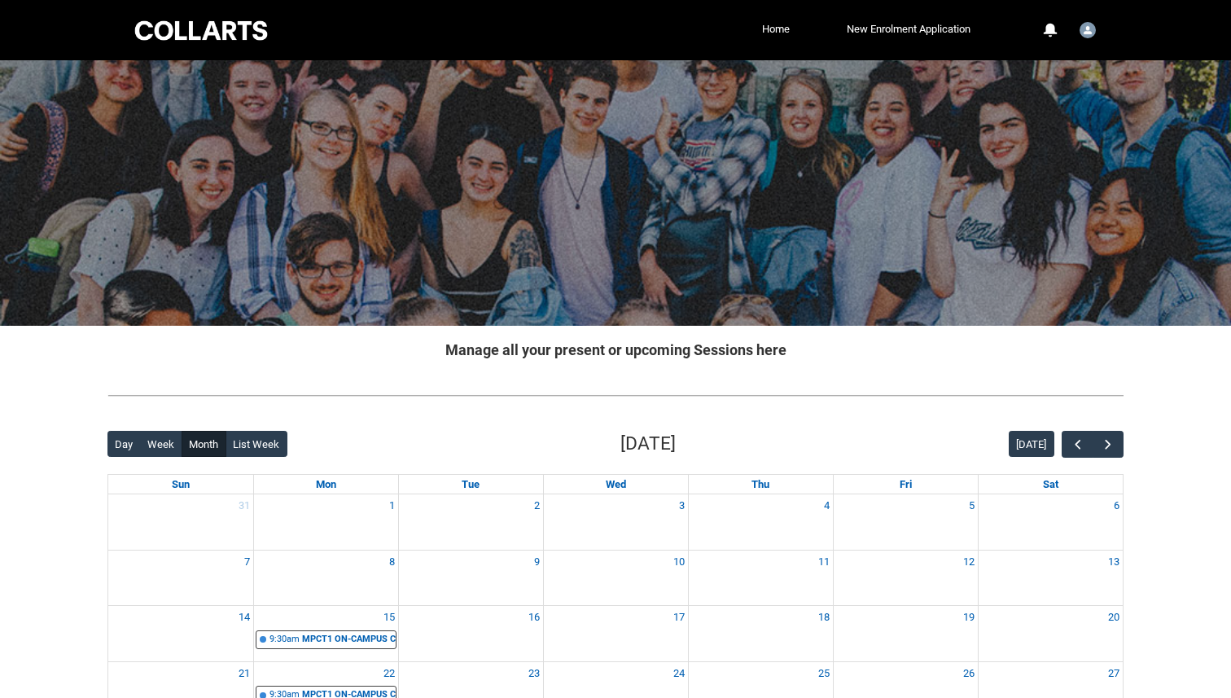
click at [196, 28] on div at bounding box center [201, 30] width 138 height 25
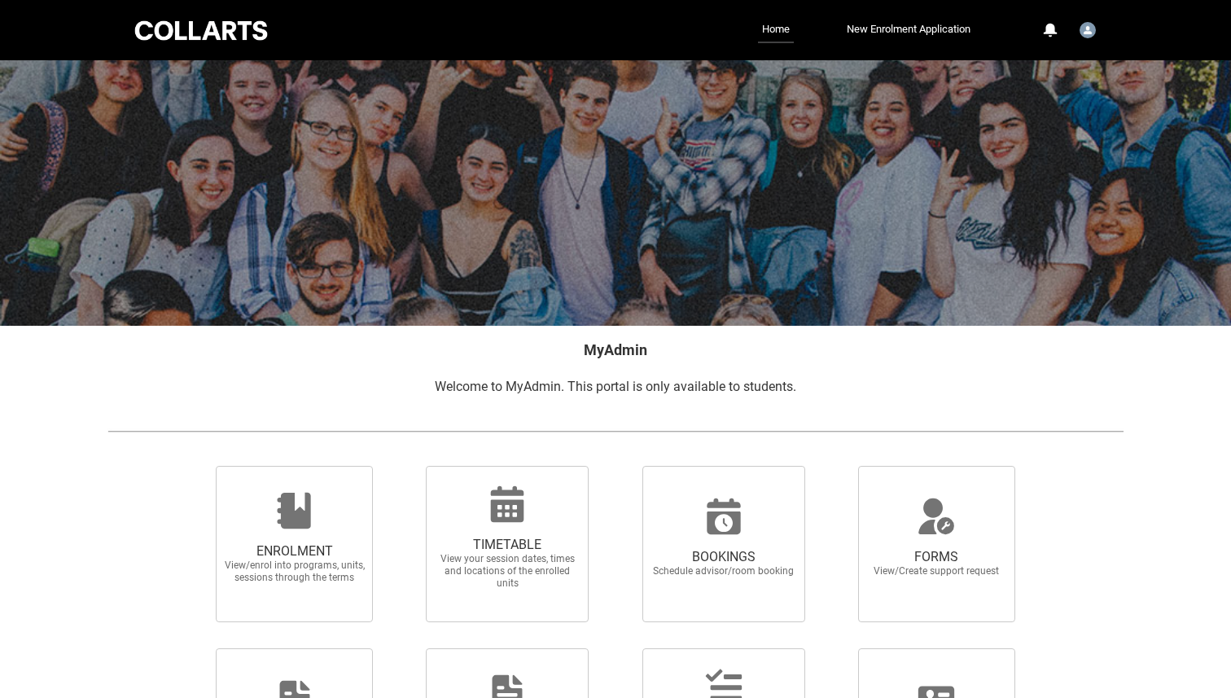
scroll to position [186, 0]
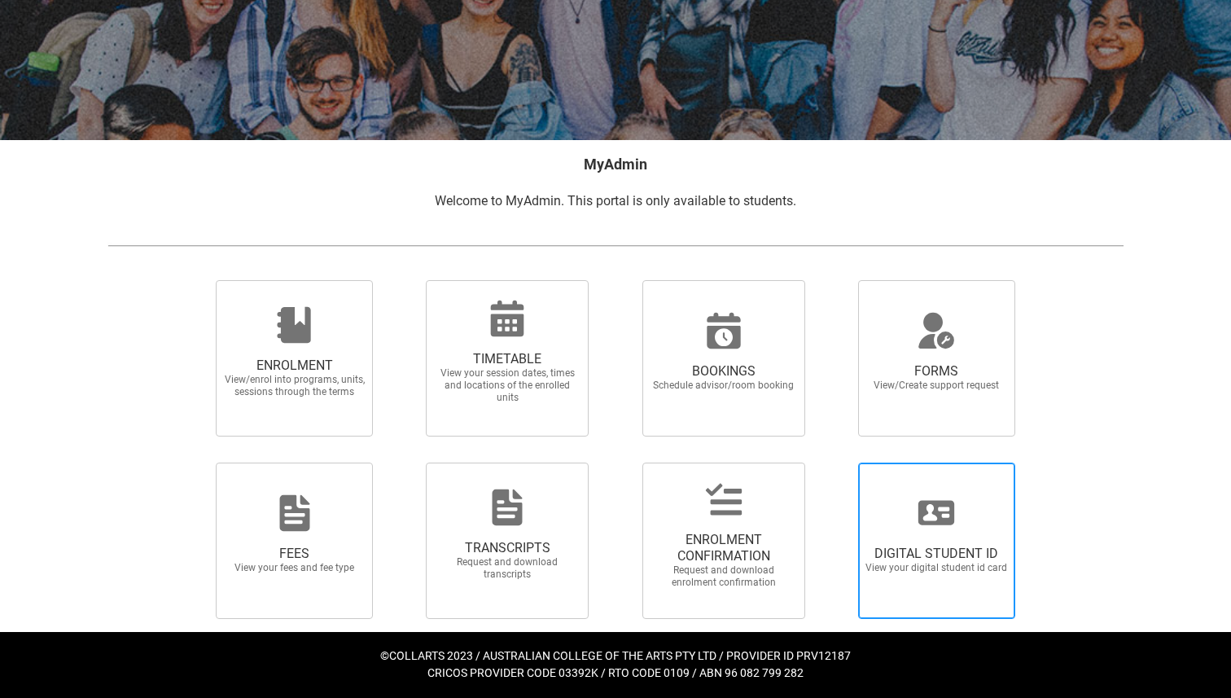
click at [938, 540] on span "DIGITAL STUDENT ID View your digital student id card" at bounding box center [936, 559] width 156 height 55
click at [839, 462] on input "DIGITAL STUDENT ID View your digital student id card" at bounding box center [838, 462] width 1 height 1
radio input "true"
